Goal: Share content: Share content

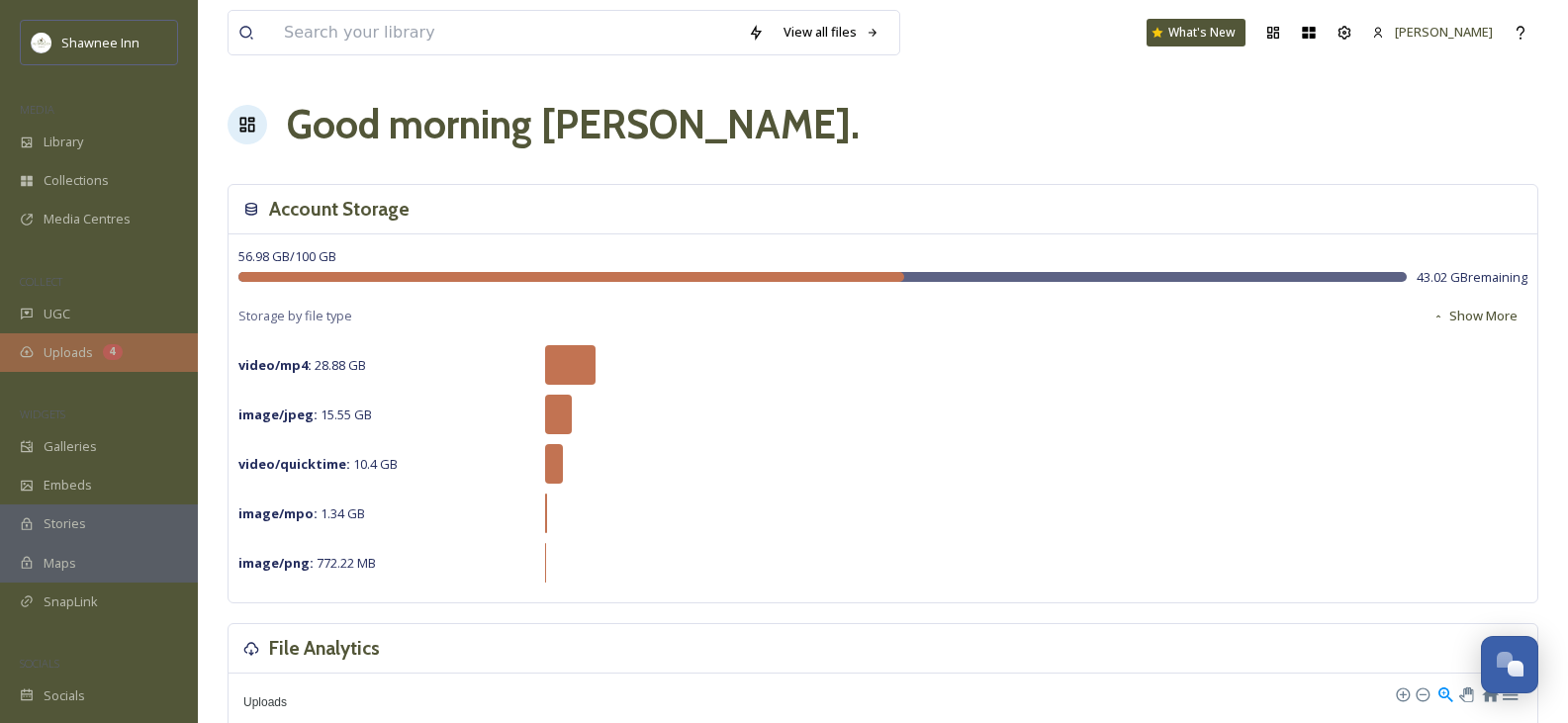
click at [94, 351] on div "Uploads 4" at bounding box center [99, 353] width 198 height 39
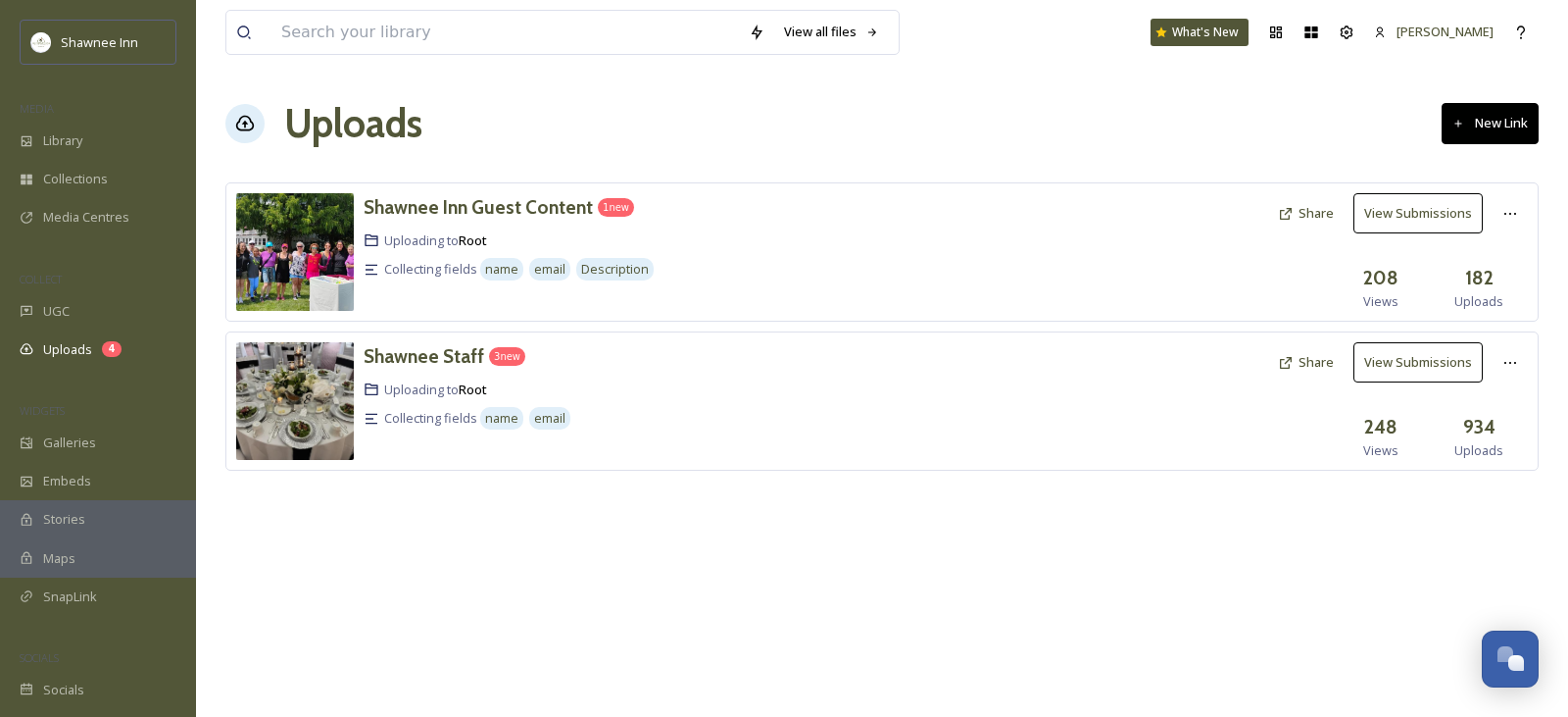
click at [1323, 362] on button "Share" at bounding box center [1306, 361] width 75 height 39
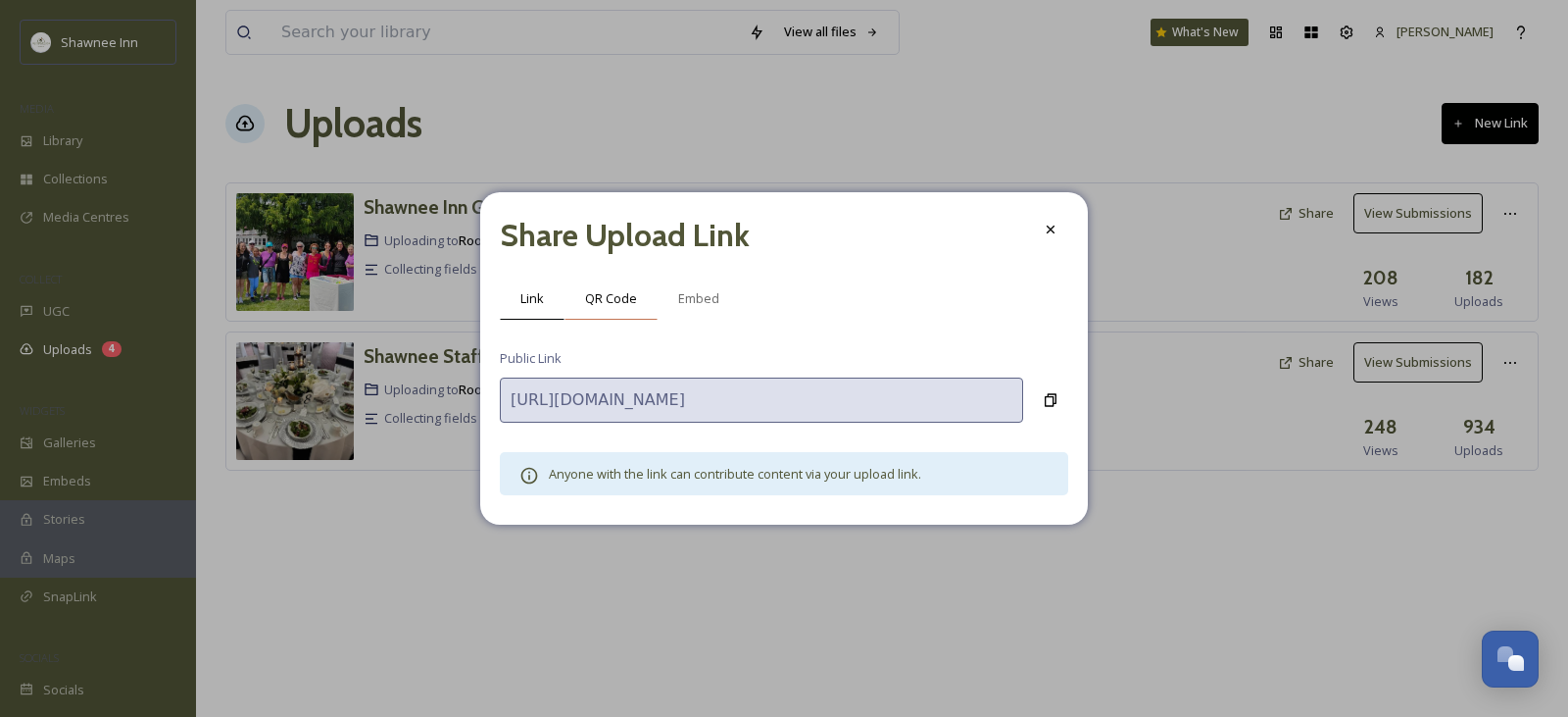
click at [616, 296] on span "QR Code" at bounding box center [611, 298] width 52 height 19
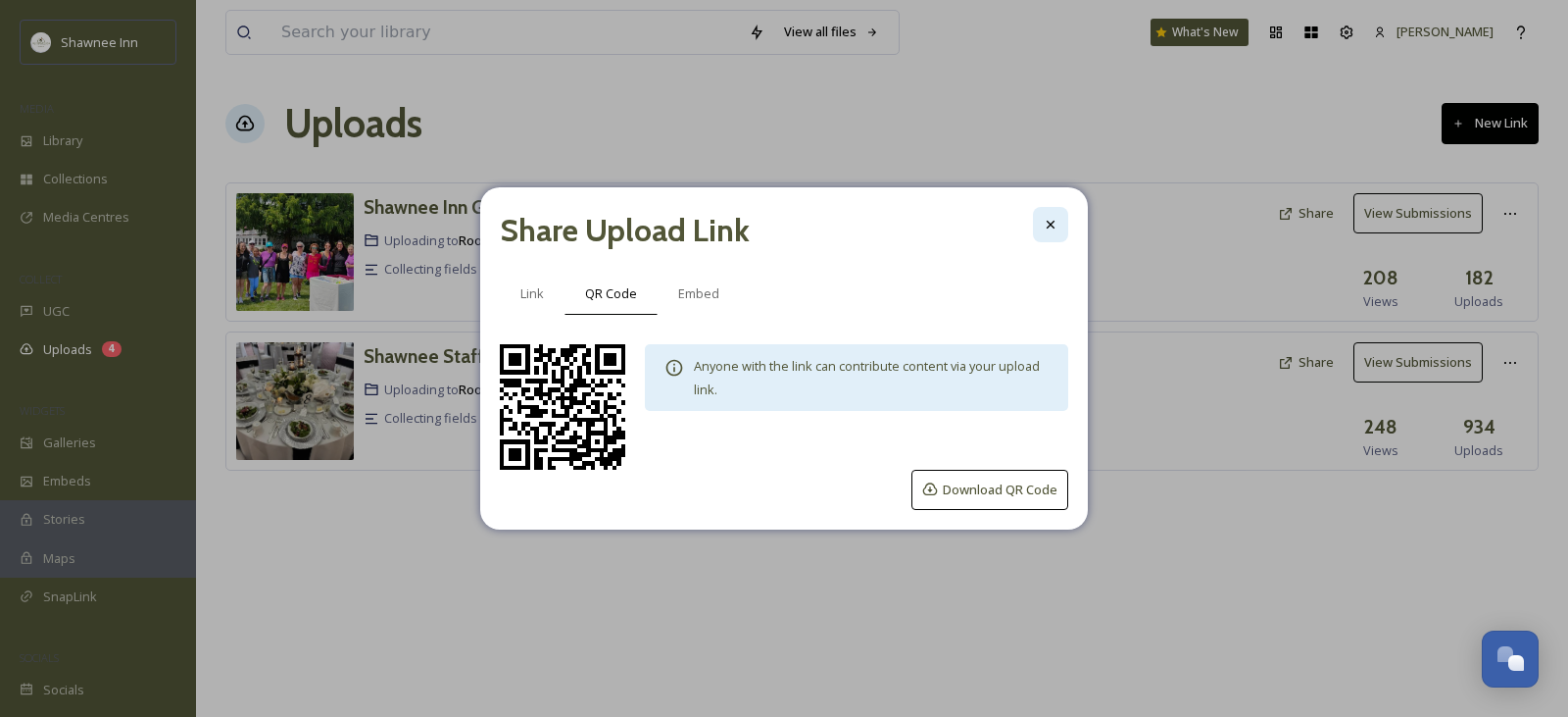
click at [1048, 226] on icon at bounding box center [1051, 224] width 16 height 16
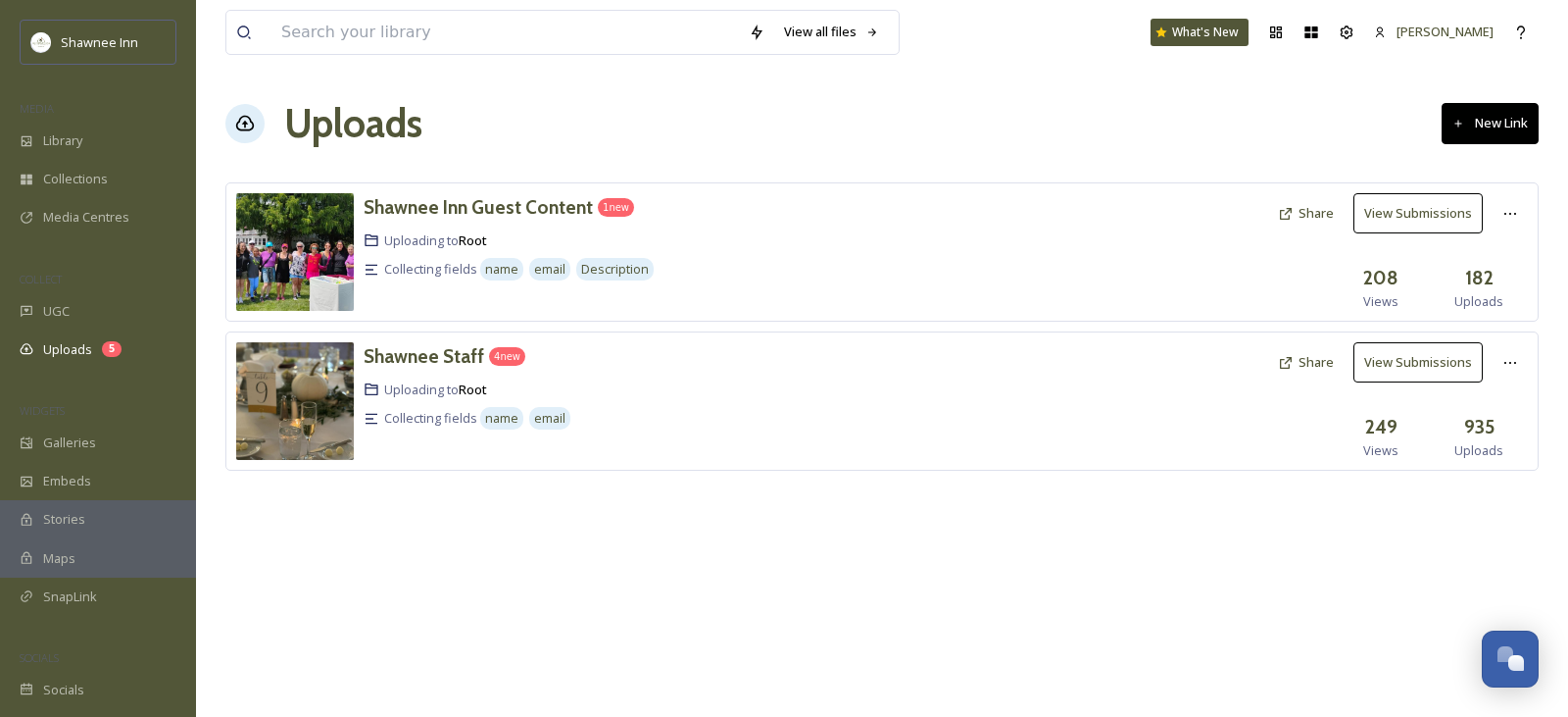
click at [1439, 354] on button "View Submissions" at bounding box center [1418, 361] width 129 height 40
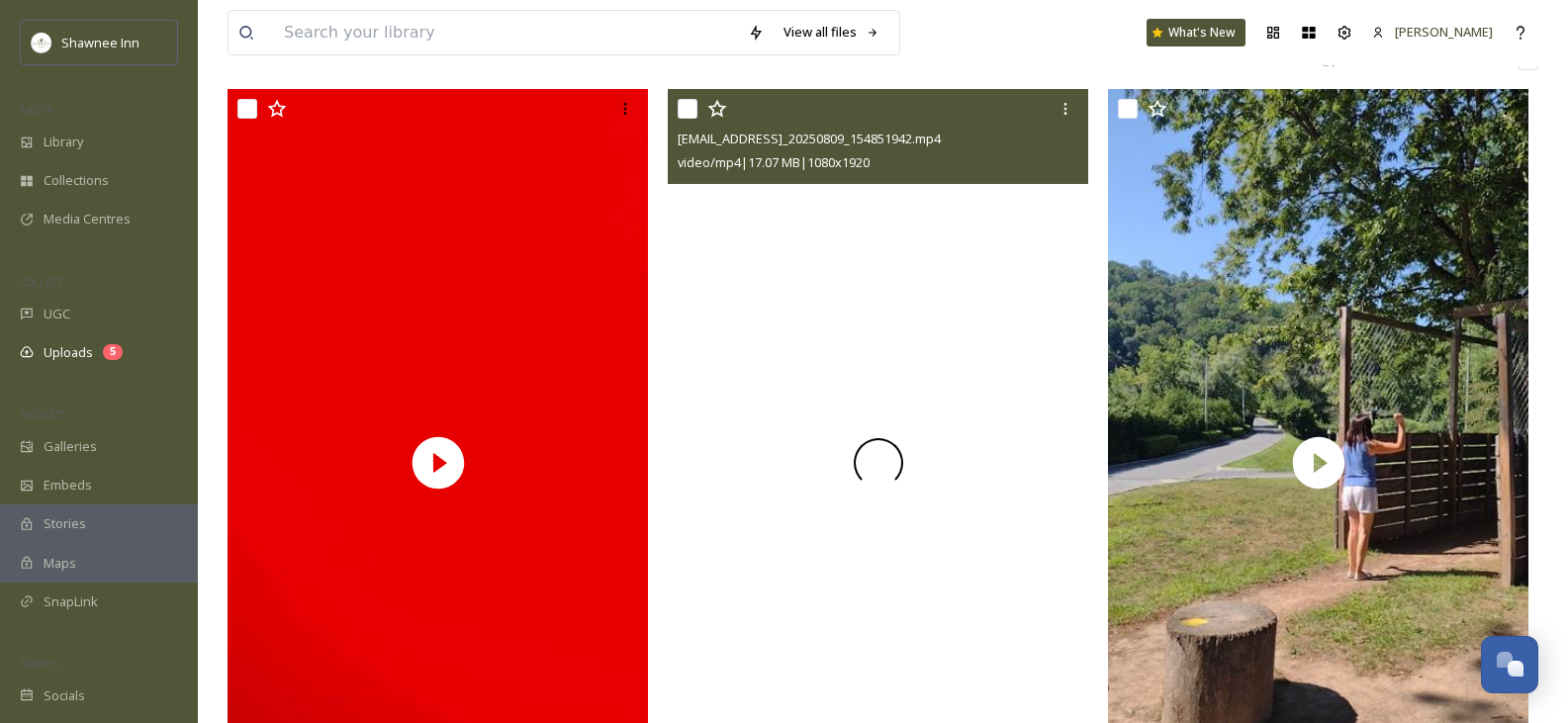
scroll to position [297, 0]
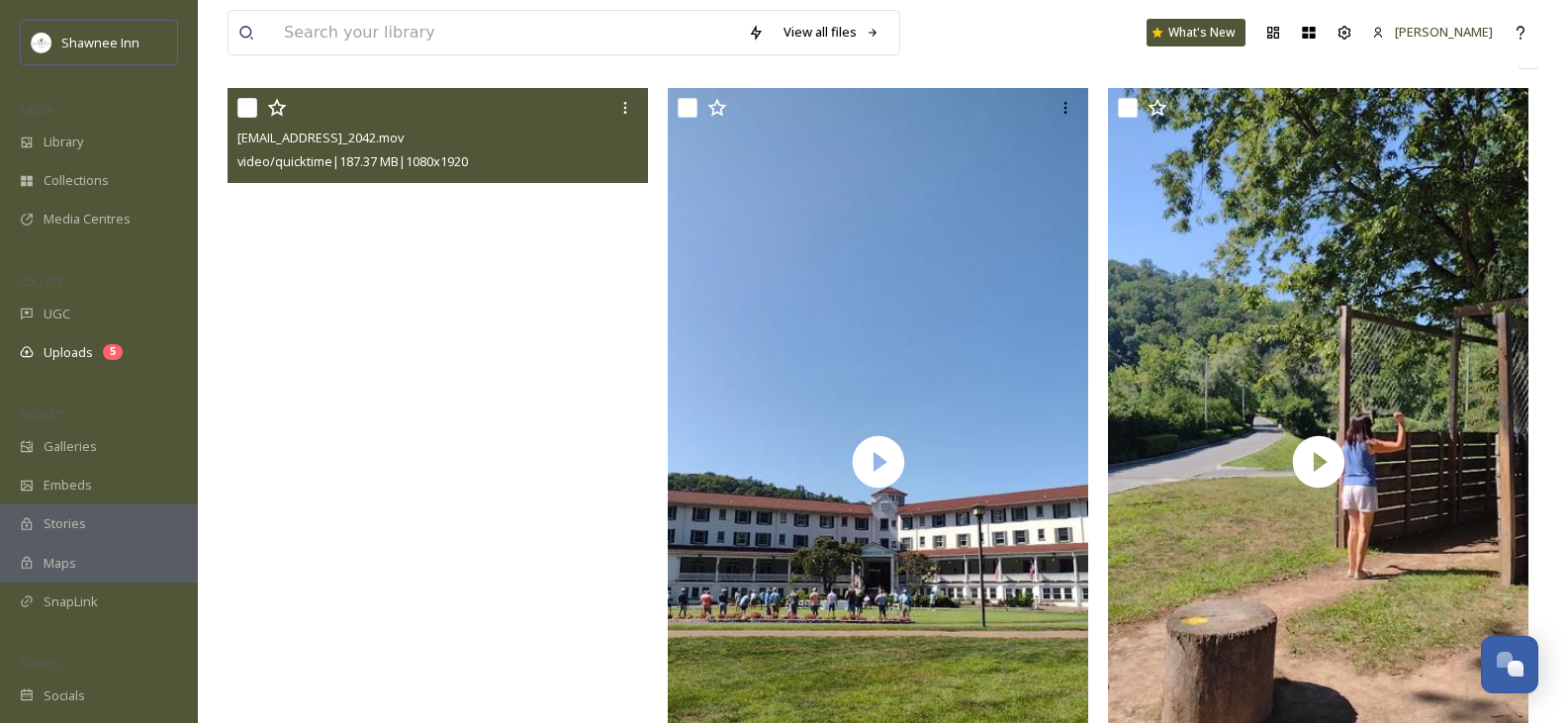
click at [436, 453] on video "ext_1755014823.815181_marketing@shawneeinn.com-IMG_2042.mov" at bounding box center [437, 461] width 420 height 748
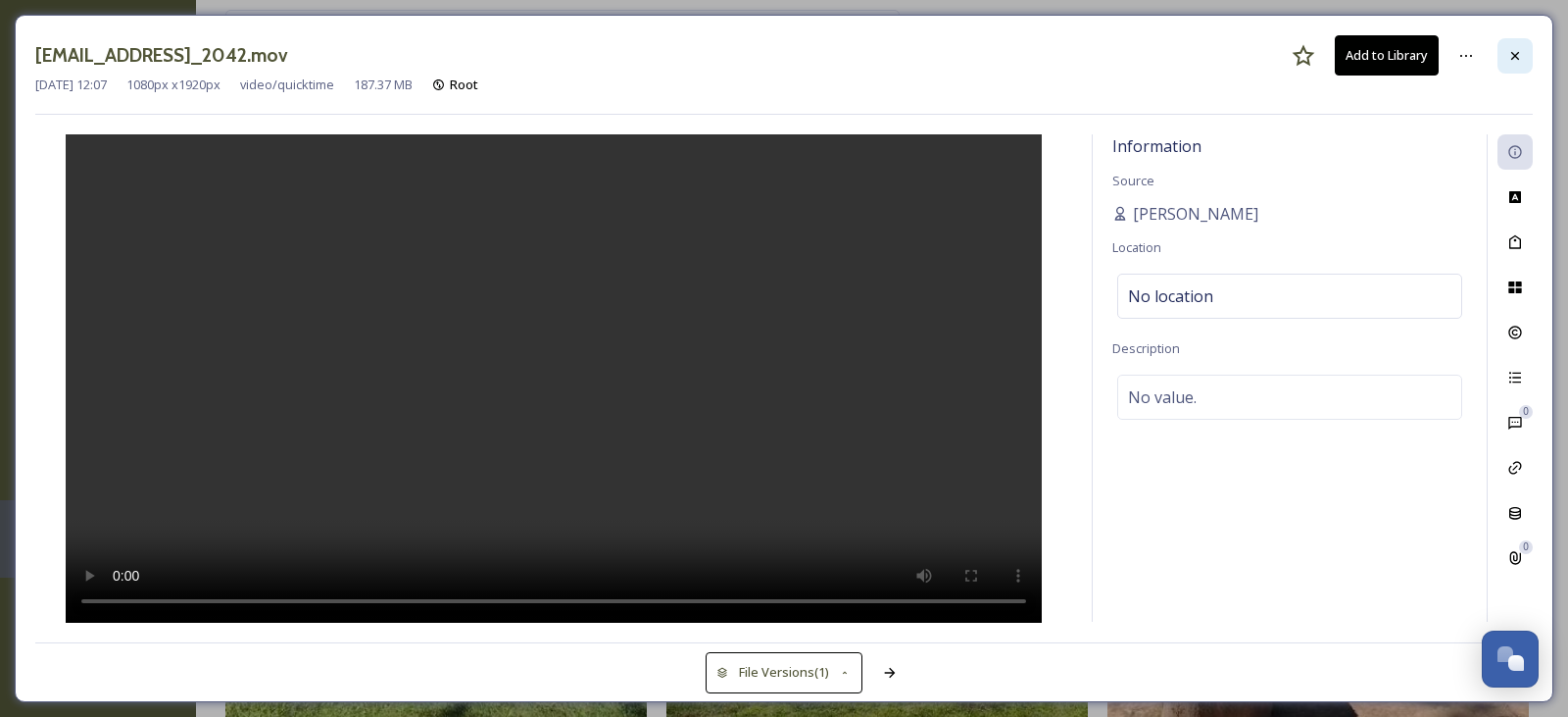
click at [1525, 56] on div at bounding box center [1516, 56] width 36 height 36
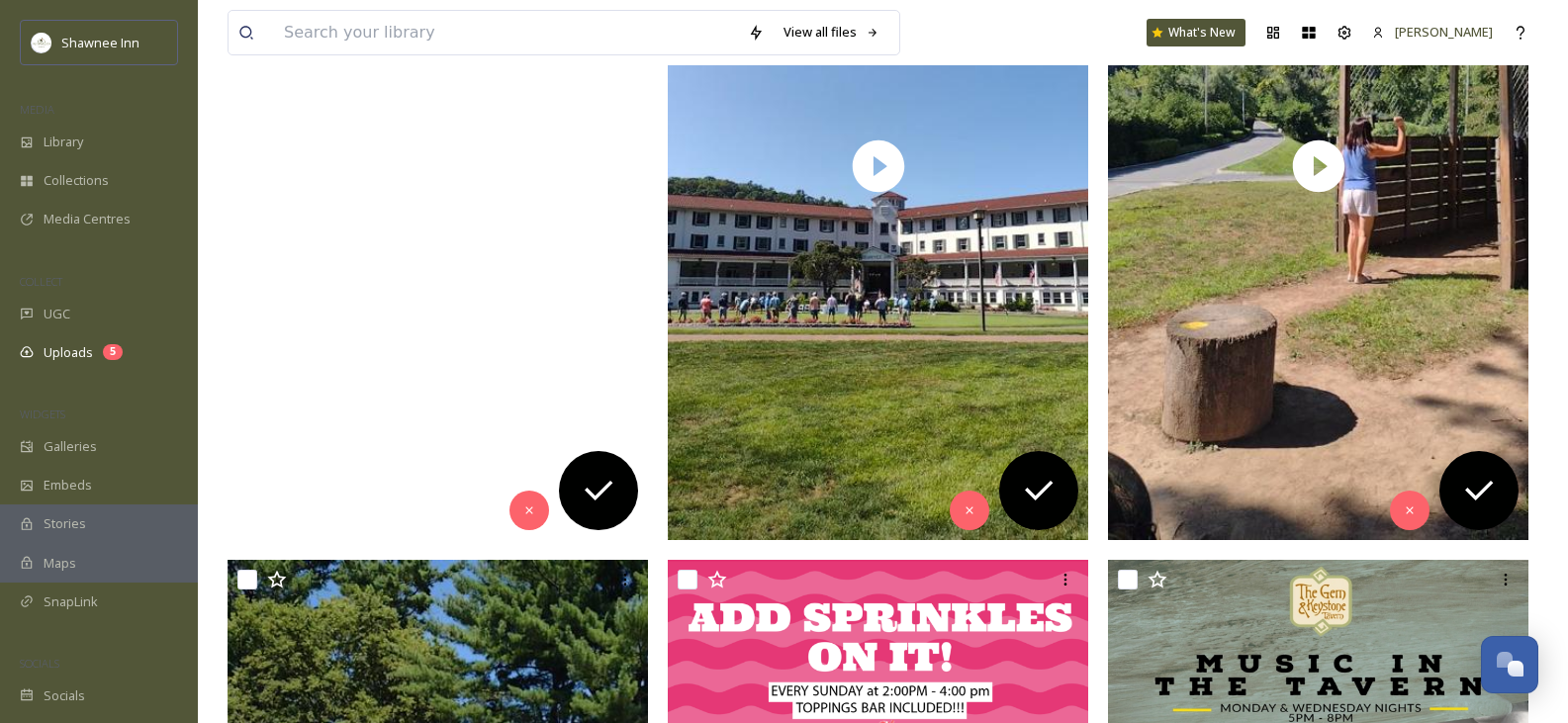
scroll to position [594, 0]
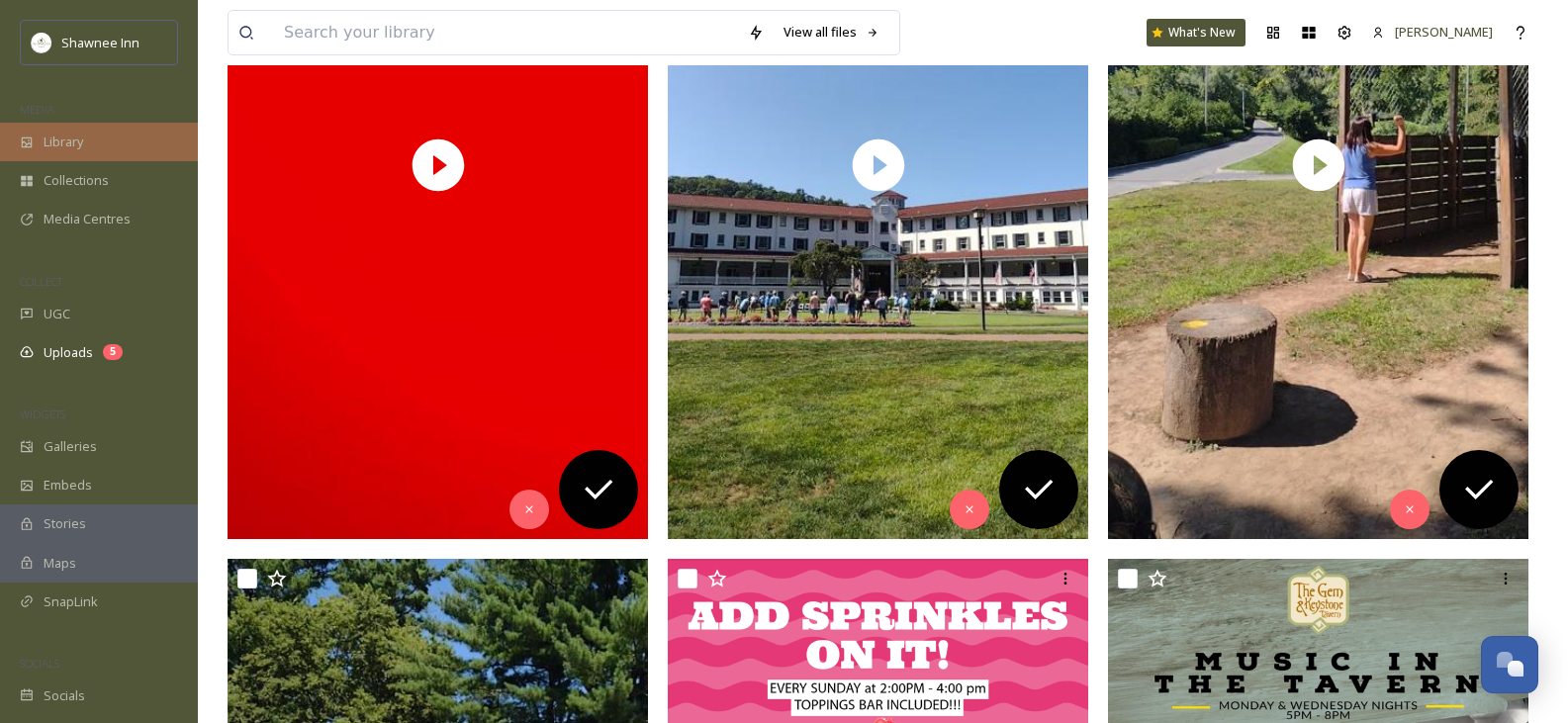
click at [54, 135] on span "Library" at bounding box center [64, 141] width 40 height 19
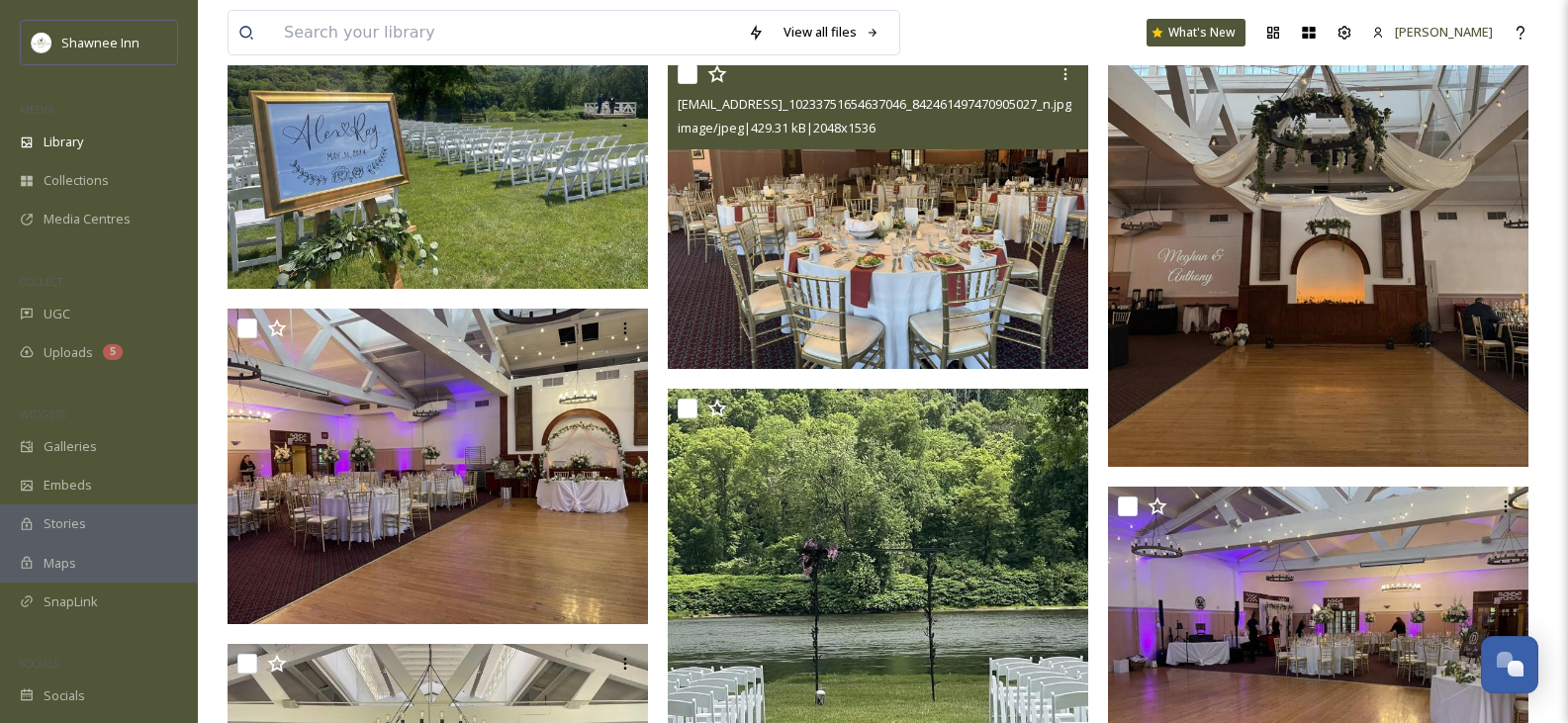
scroll to position [2175, 0]
